Goal: Task Accomplishment & Management: Complete application form

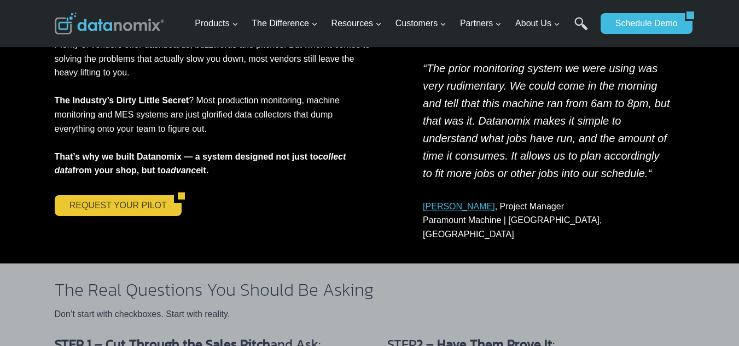
click at [81, 201] on link "REQUEST YOUR PILOT" at bounding box center [114, 205] width 119 height 21
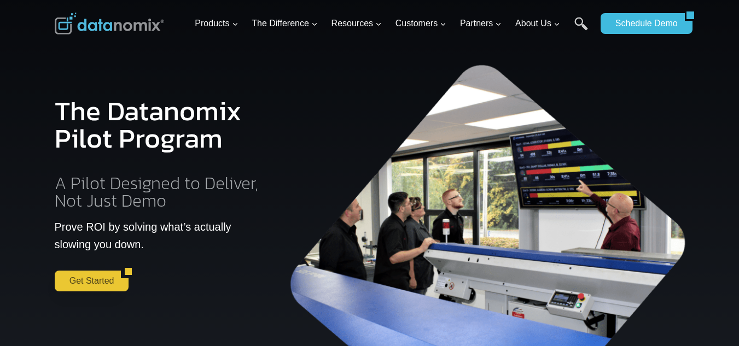
click at [67, 283] on link "Get Started" at bounding box center [88, 281] width 67 height 21
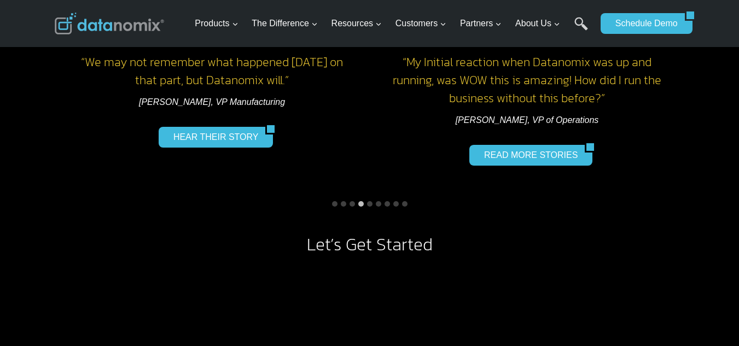
scroll to position [965, 0]
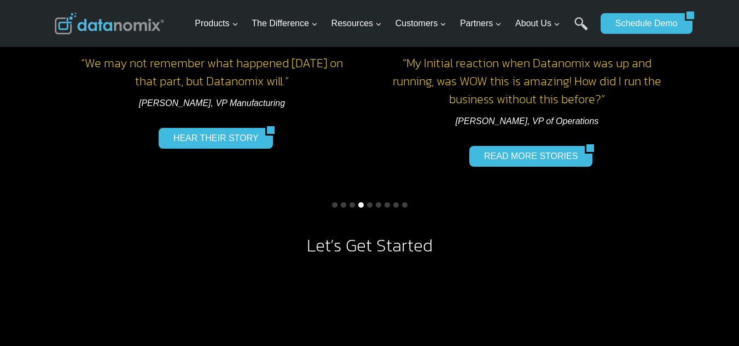
click at [360, 206] on button "Go to slide 4" at bounding box center [360, 204] width 5 height 5
